Goal: Information Seeking & Learning: Learn about a topic

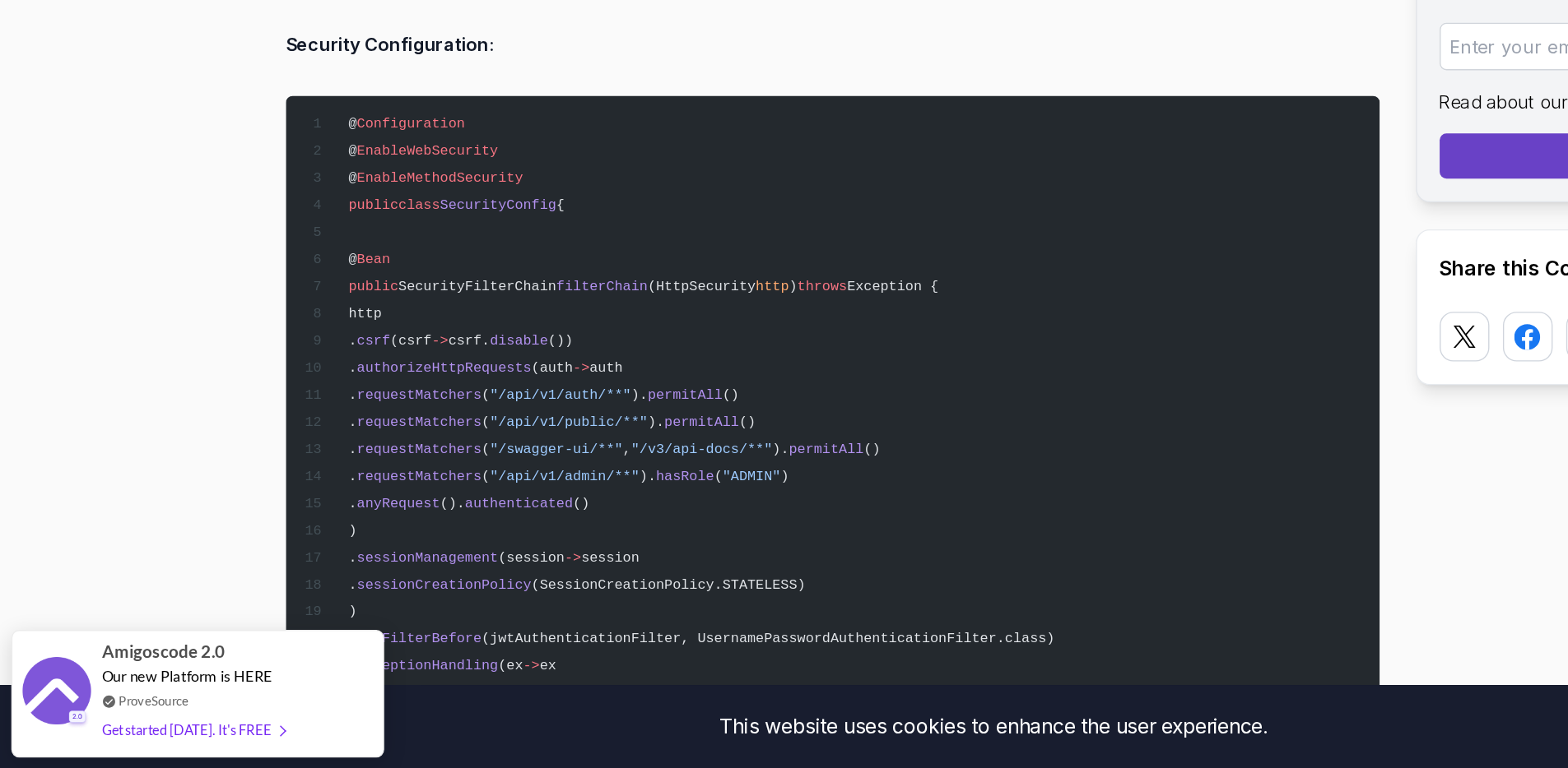
scroll to position [13598, 0]
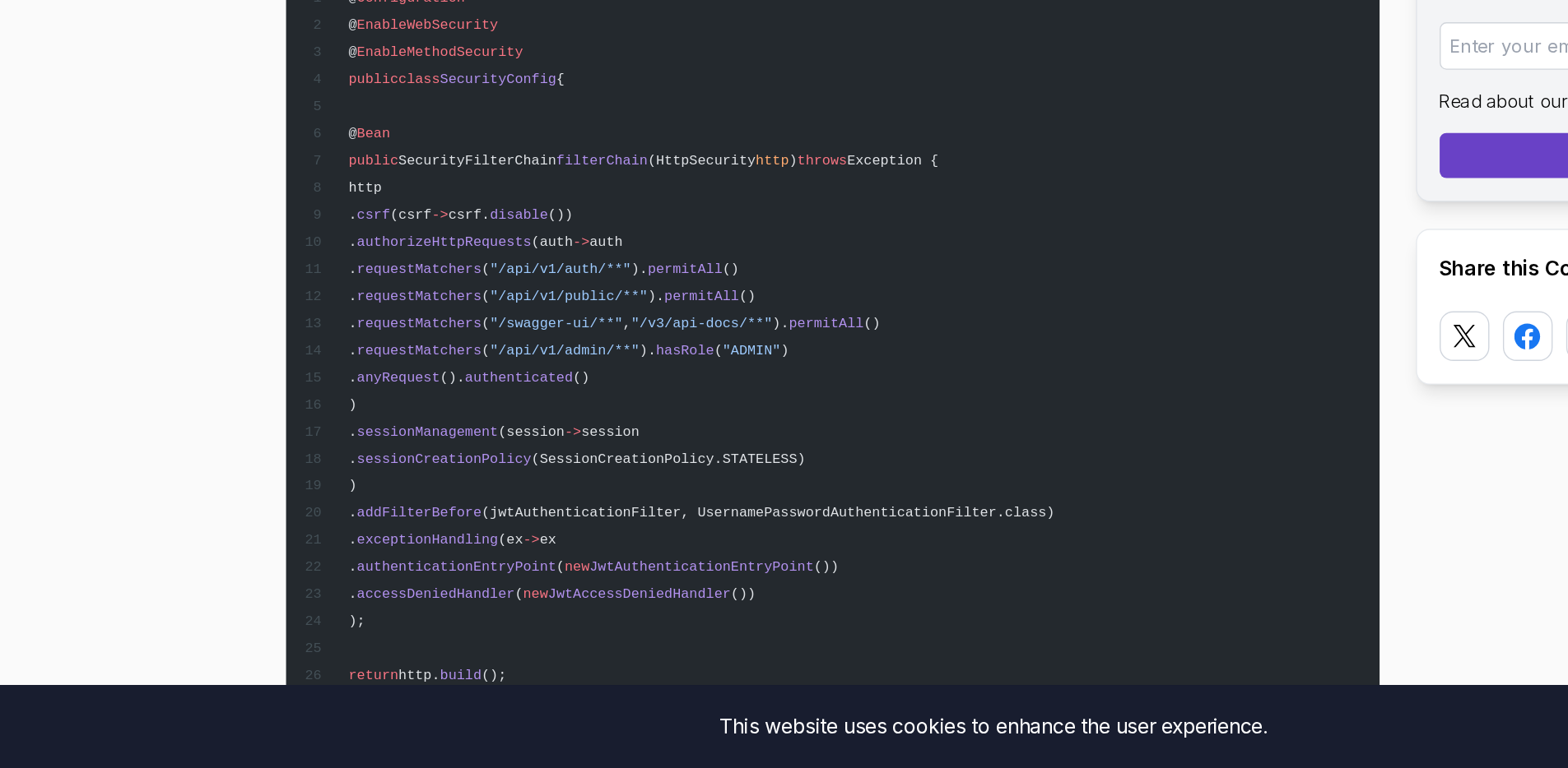
scroll to position [13708, 0]
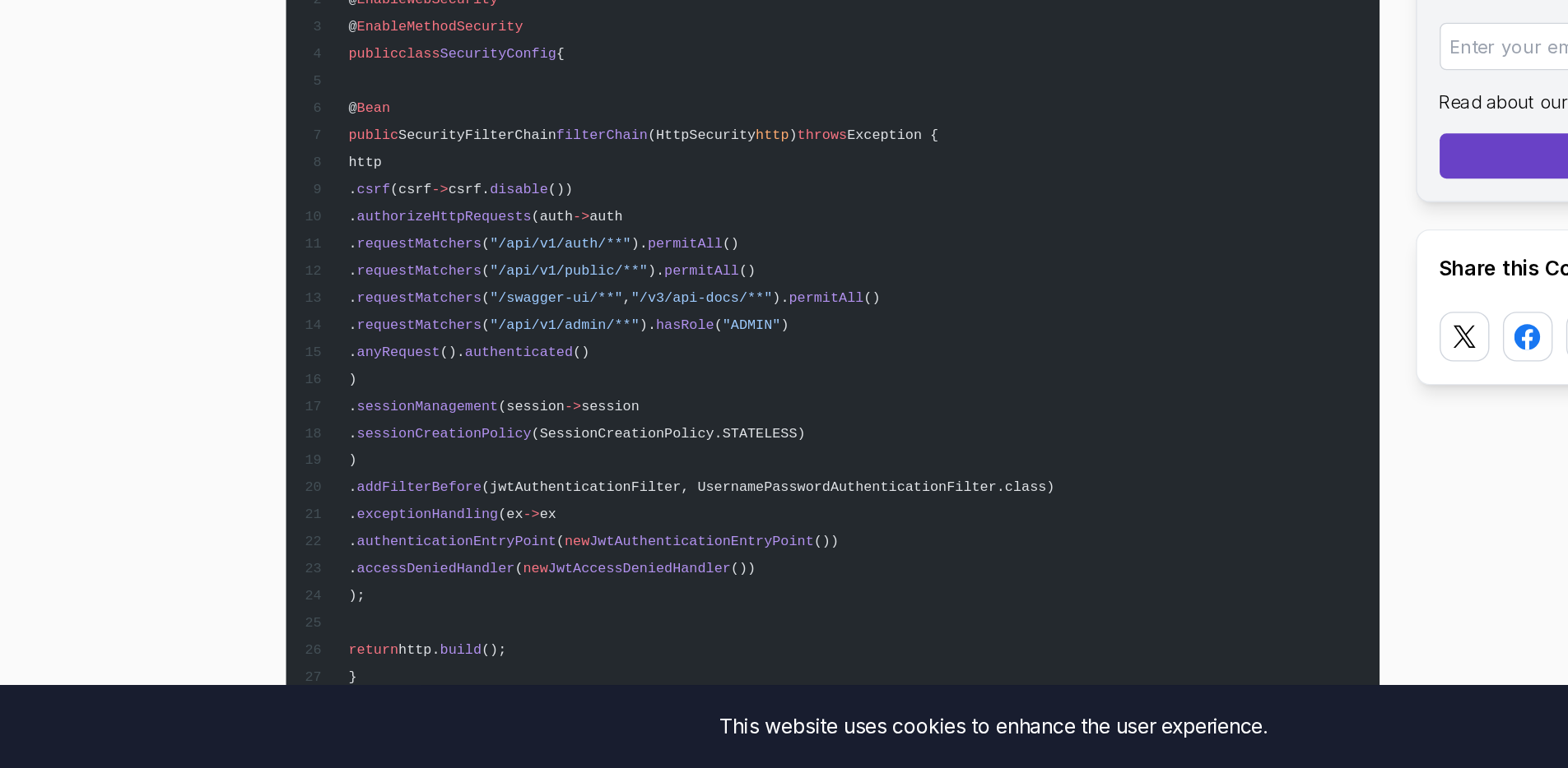
click at [340, 475] on pre "@ Configuration @ EnableWebSecurity @ EnableMethodSecurity public class Securit…" at bounding box center [607, 503] width 796 height 671
click at [336, 478] on pre "@ Configuration @ EnableWebSecurity @ EnableMethodSecurity public class Securit…" at bounding box center [607, 503] width 796 height 671
click at [333, 479] on pre "@ Configuration @ EnableWebSecurity @ EnableMethodSecurity public class Securit…" at bounding box center [607, 503] width 796 height 671
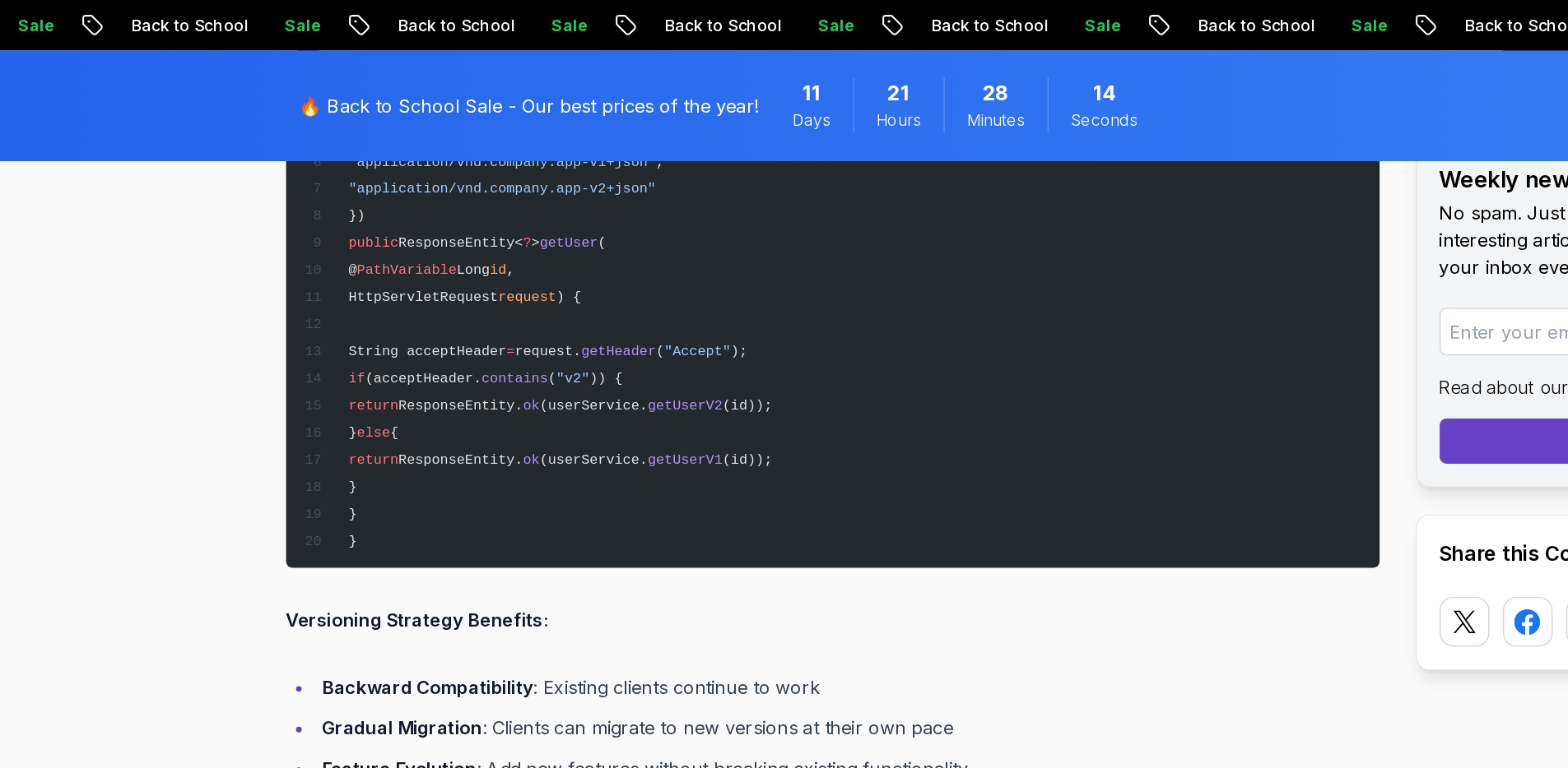
scroll to position [16850, 0]
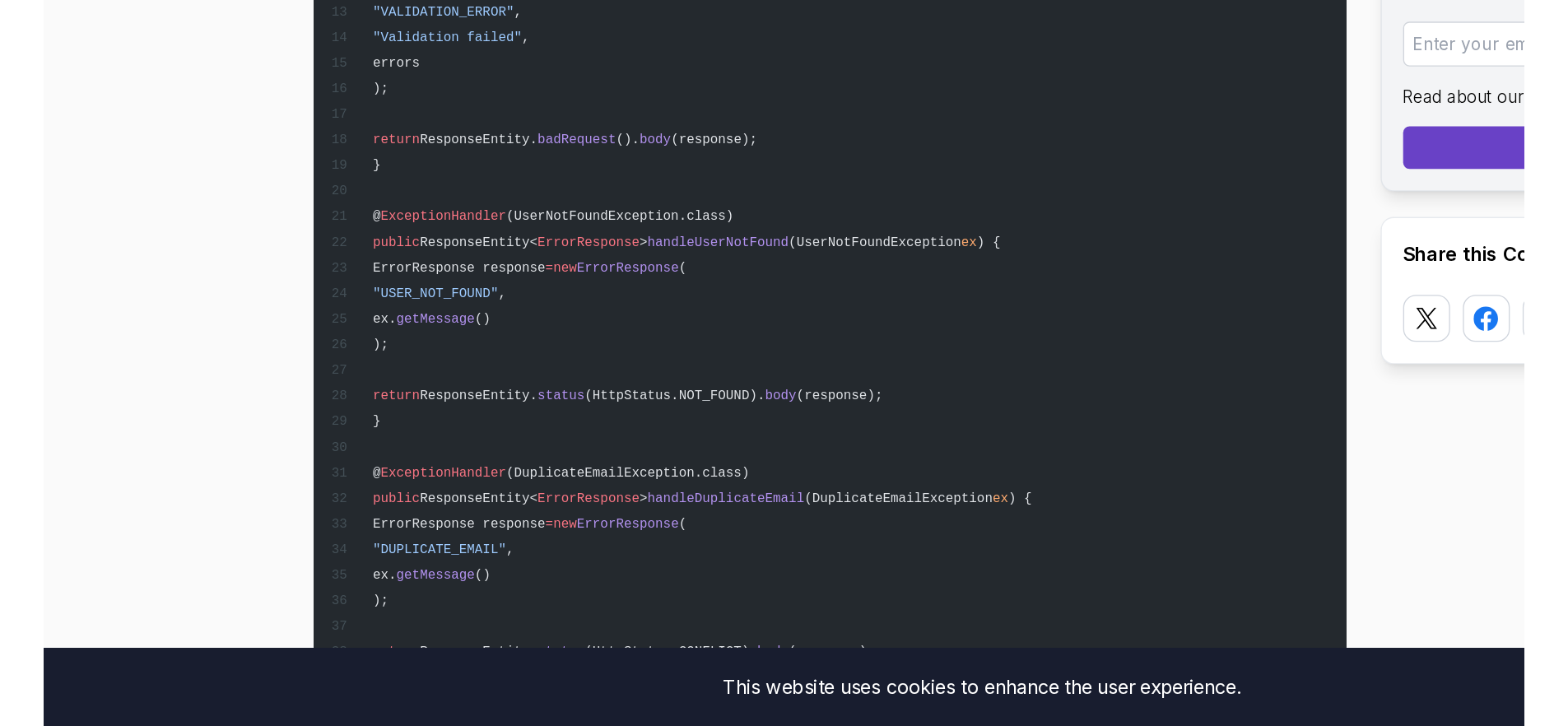
scroll to position [12168, 0]
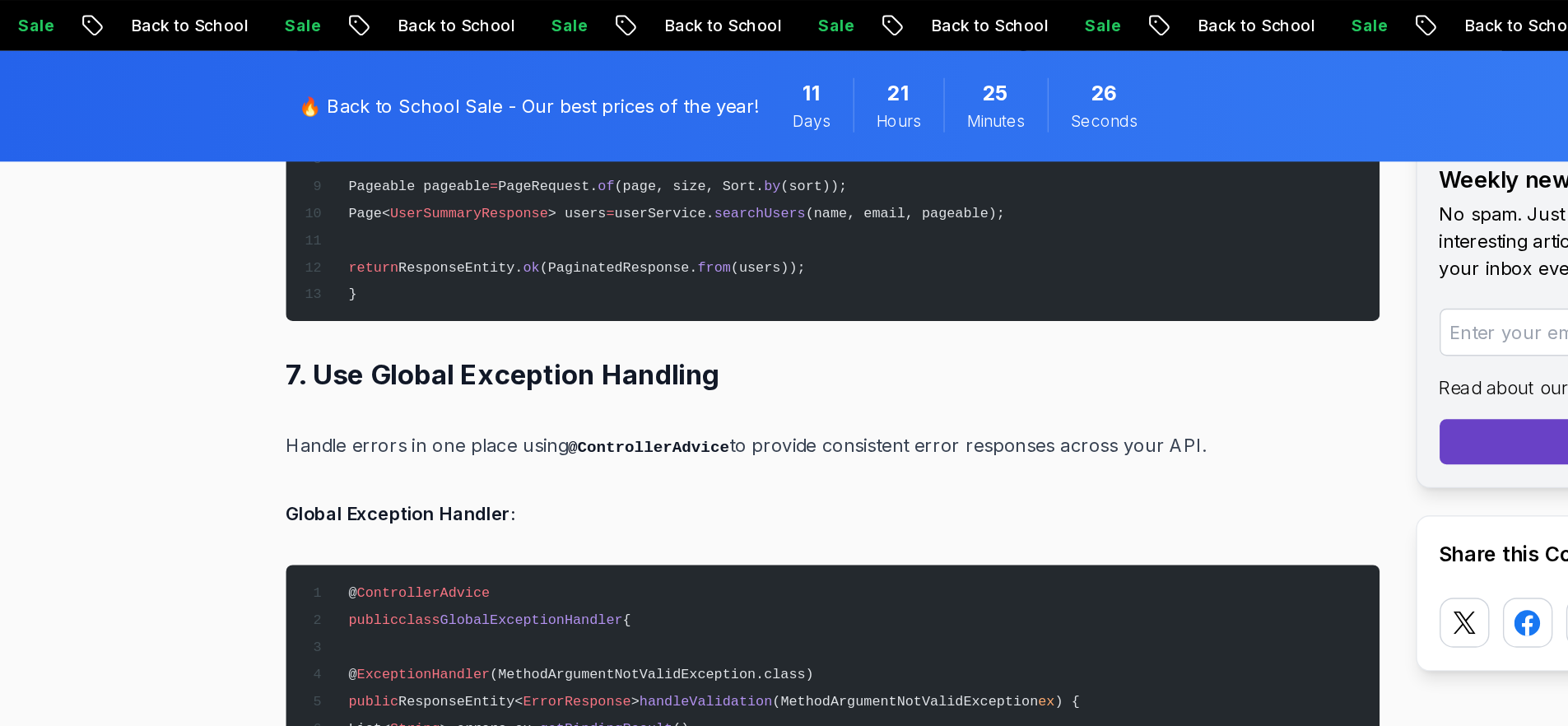
scroll to position [11700, 0]
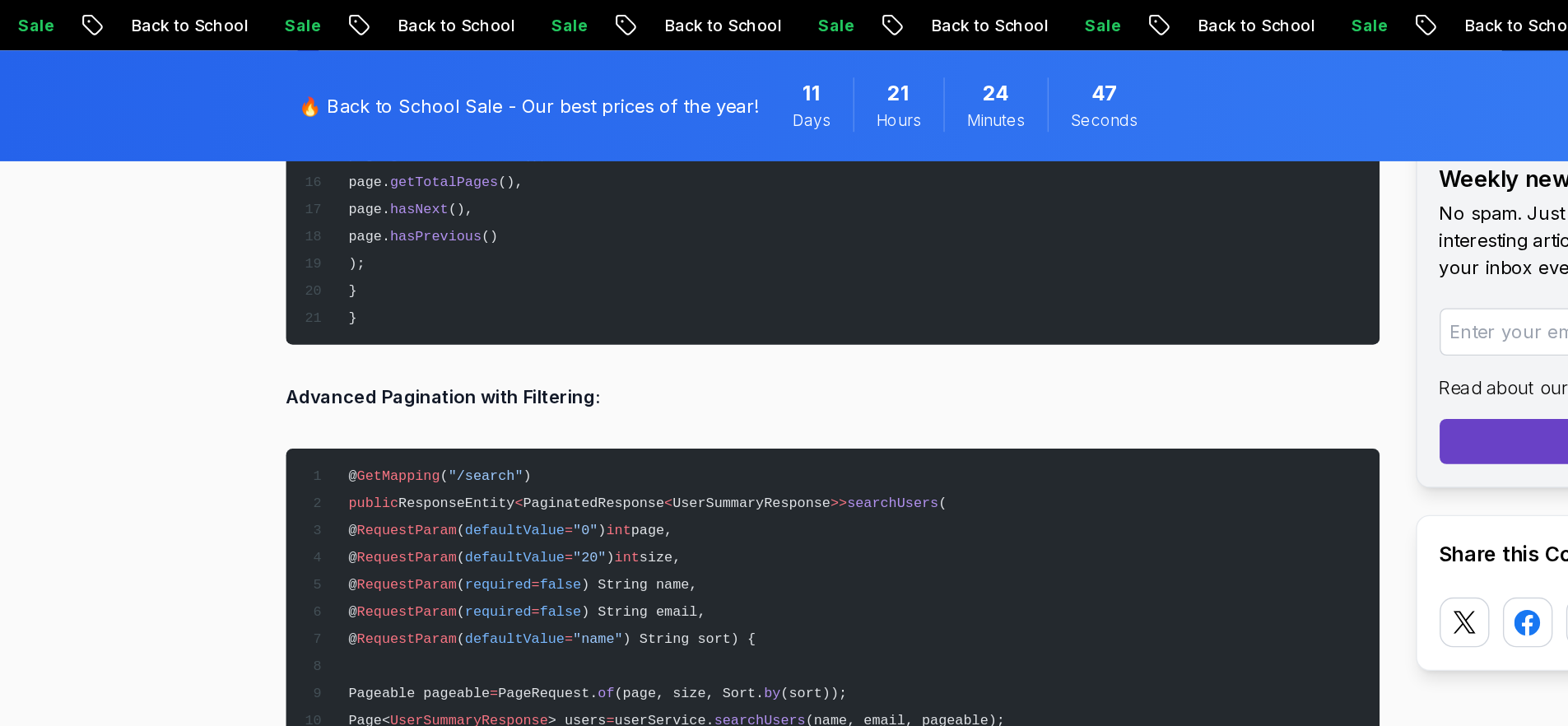
scroll to position [11305, 0]
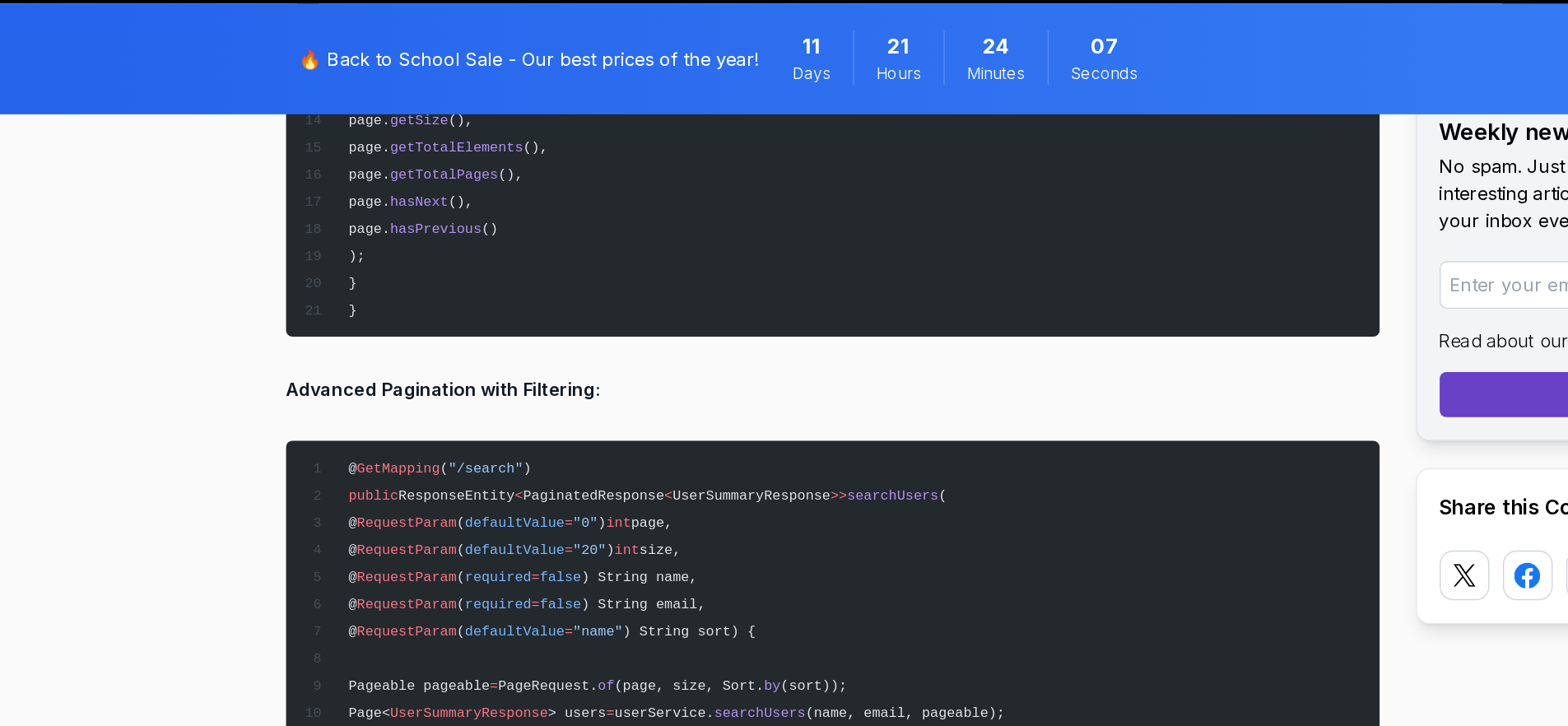
click at [93, 278] on div "Blogs Top 10 Spring Boot REST API Best Practices (With Code Examples) backend 1…" at bounding box center [784, 103] width 1568 height 22462
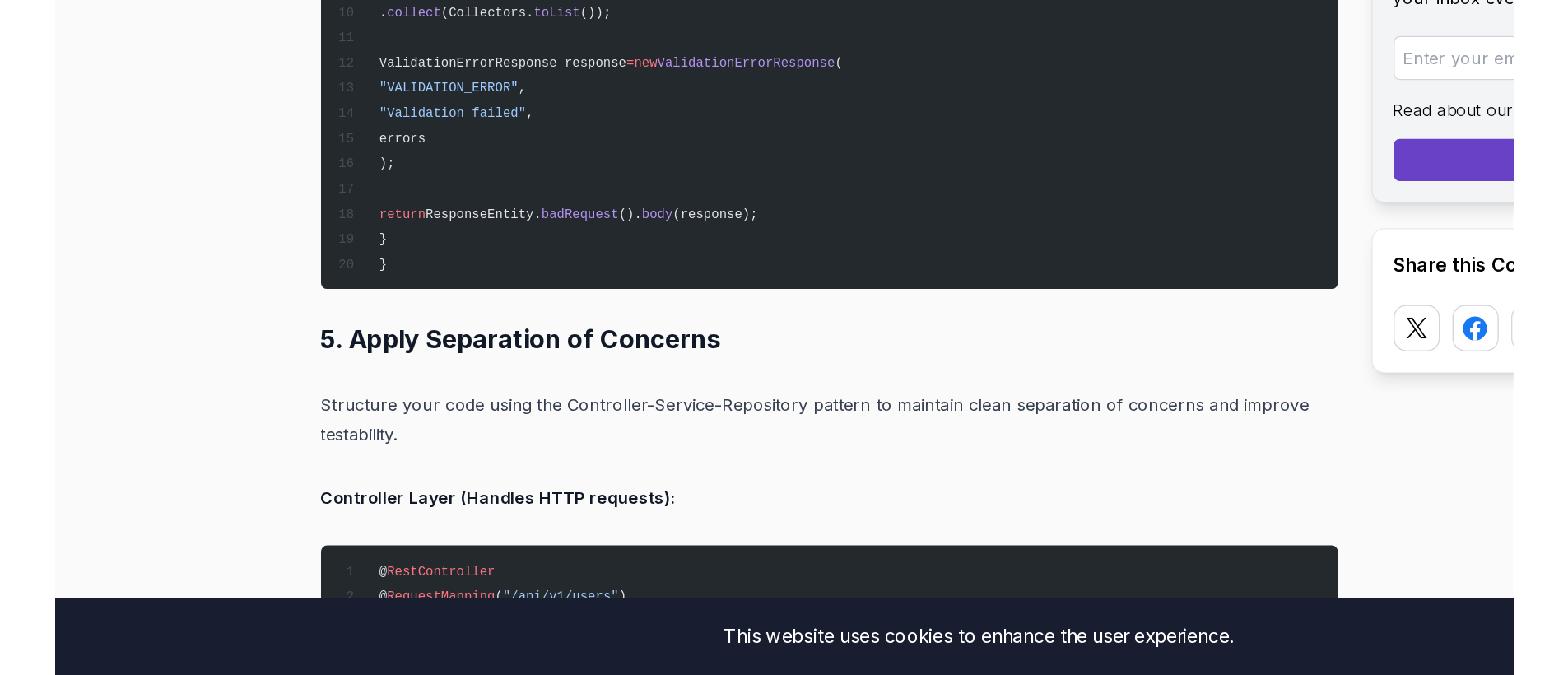
scroll to position [7330, 0]
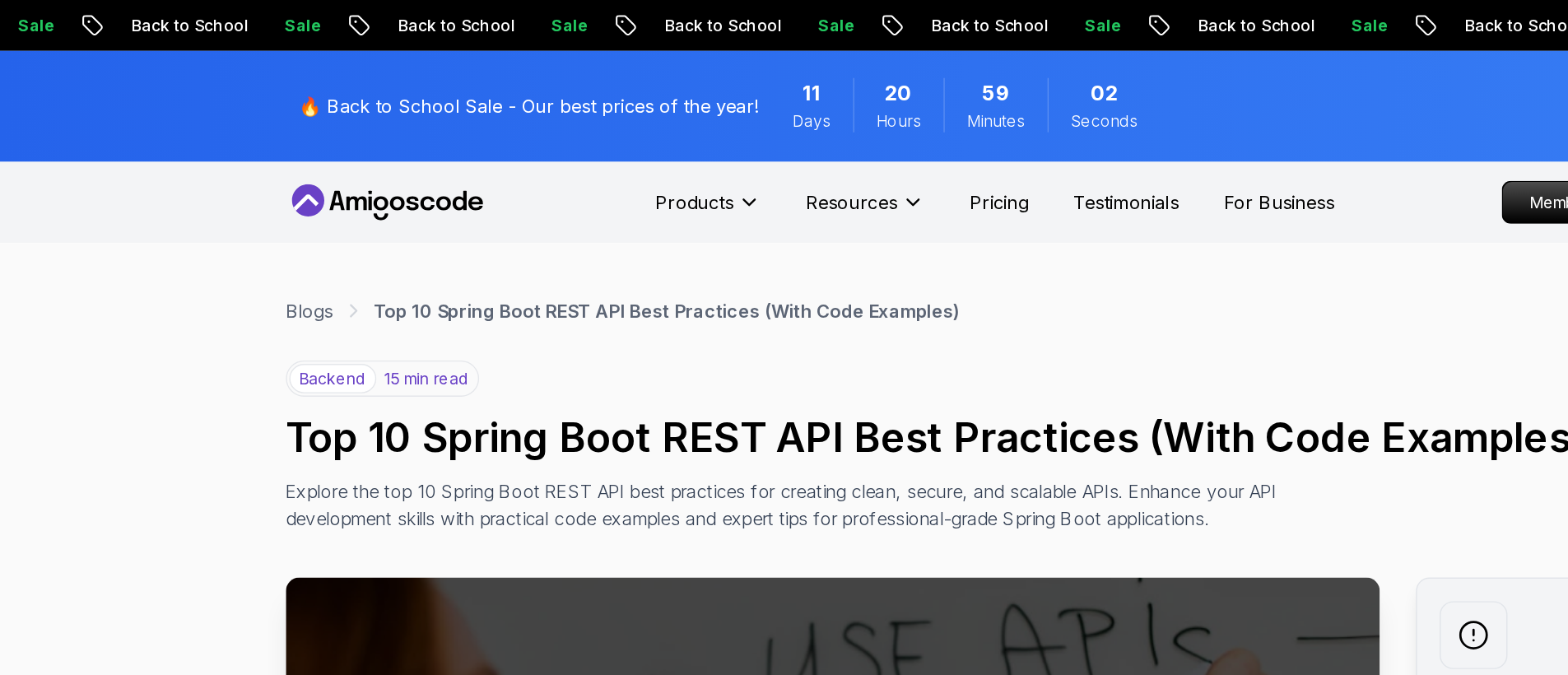
click at [426, 265] on div "backend 15 min read Top 10 Spring Boot REST API Best Practices (With Code Examp…" at bounding box center [784, 325] width 1152 height 125
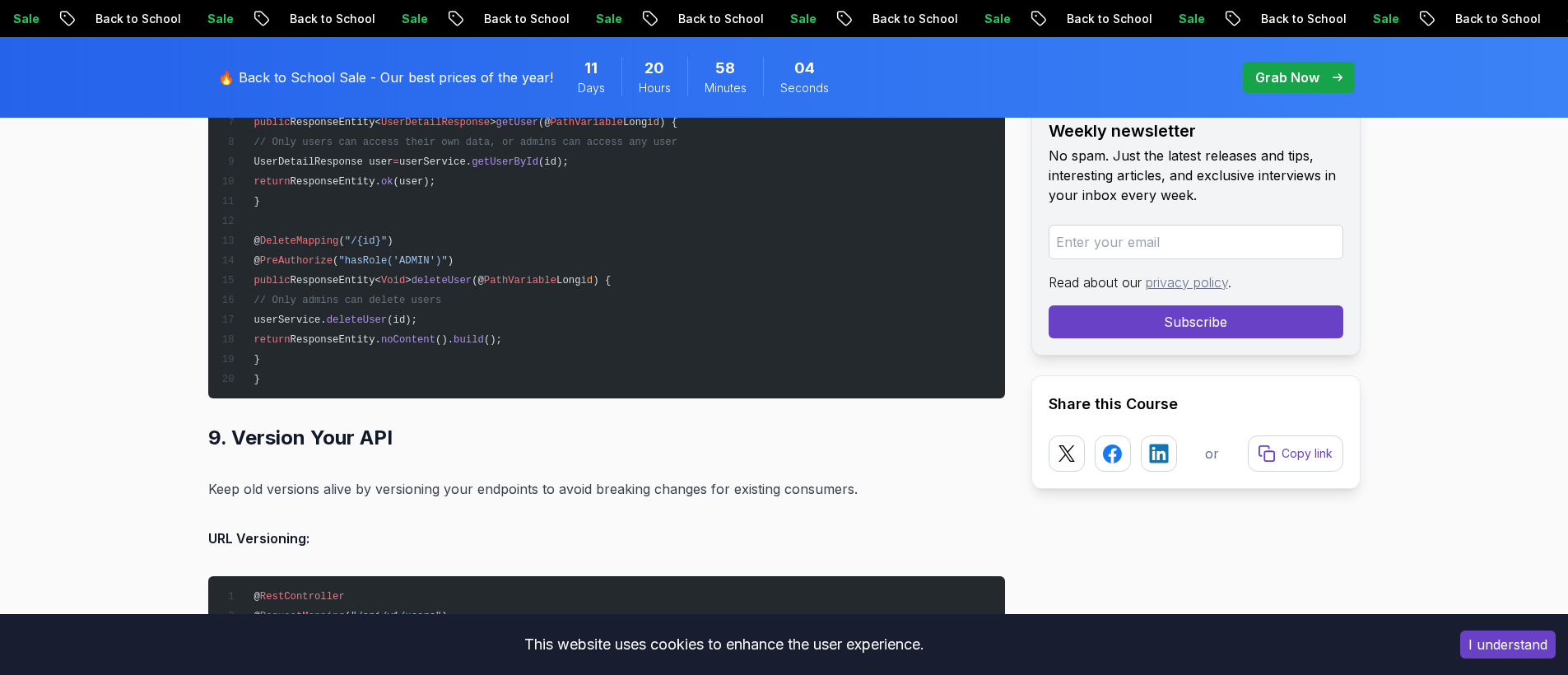
scroll to position [15419, 0]
